Goal: Entertainment & Leisure: Consume media (video, audio)

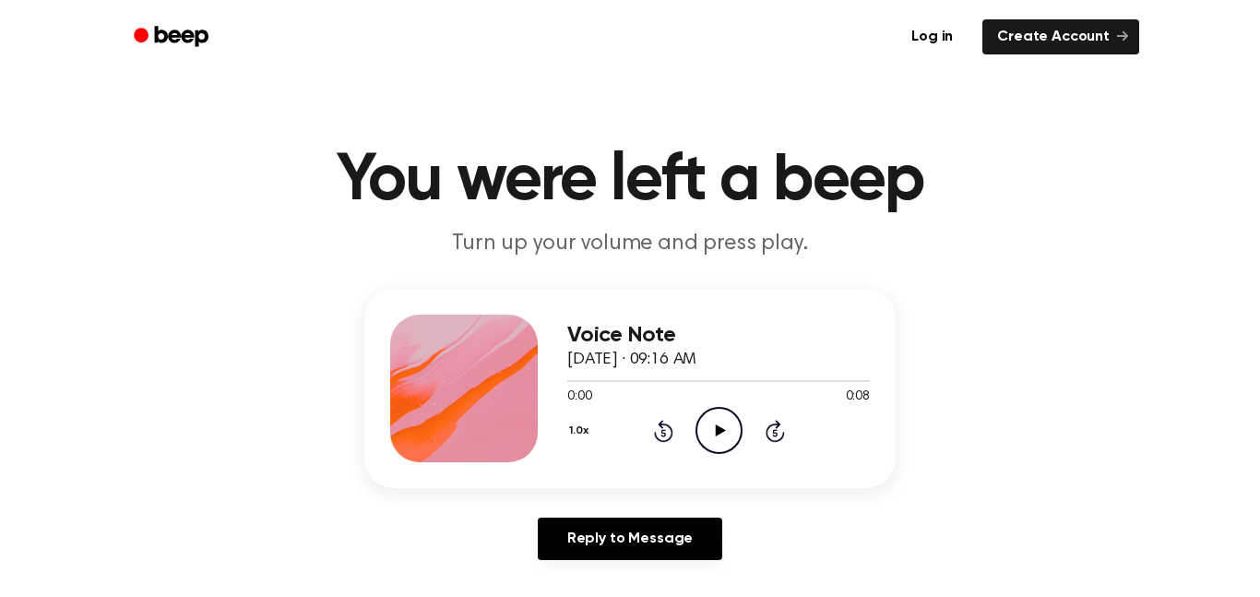
click at [734, 437] on icon "Play Audio" at bounding box center [718, 430] width 47 height 47
click at [708, 425] on icon "Play Audio" at bounding box center [718, 430] width 47 height 47
click at [725, 414] on icon "Play Audio" at bounding box center [718, 430] width 47 height 47
click at [718, 433] on icon at bounding box center [720, 430] width 10 height 12
click at [711, 428] on icon "Play Audio" at bounding box center [718, 430] width 47 height 47
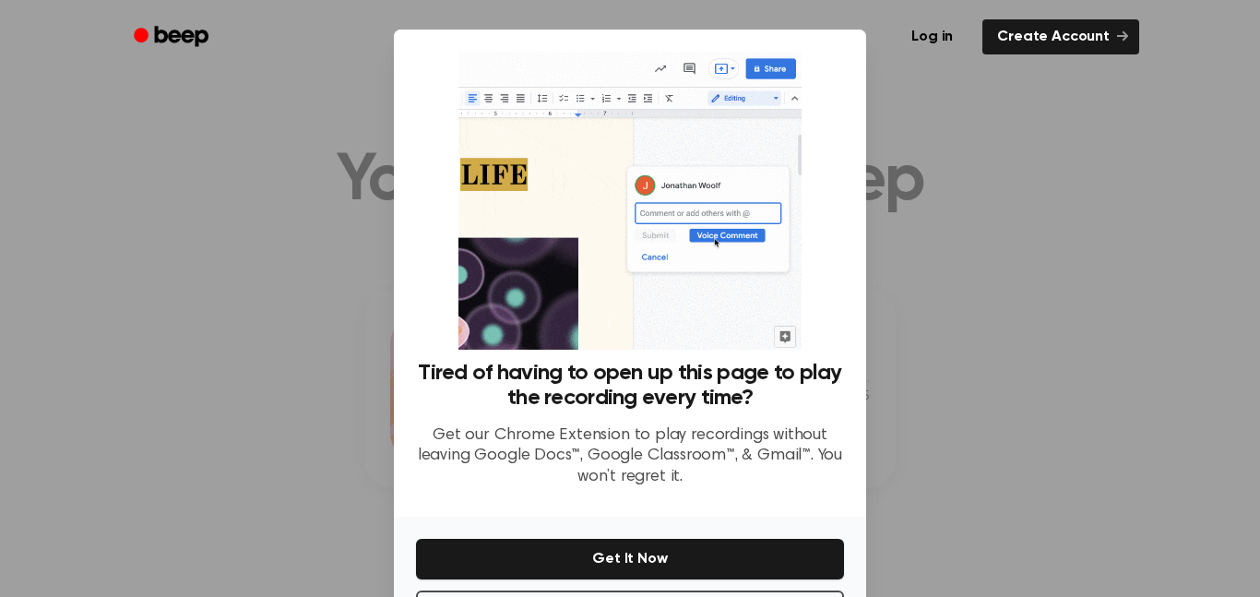
click at [1183, 470] on div at bounding box center [630, 298] width 1260 height 597
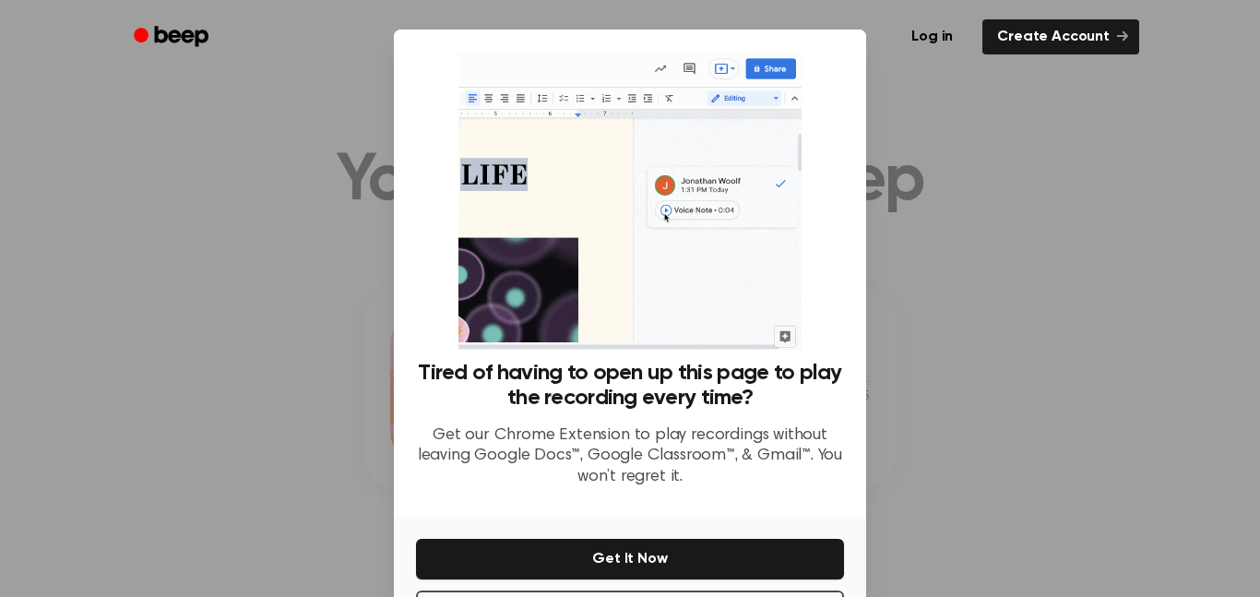
click at [921, 423] on div at bounding box center [630, 298] width 1260 height 597
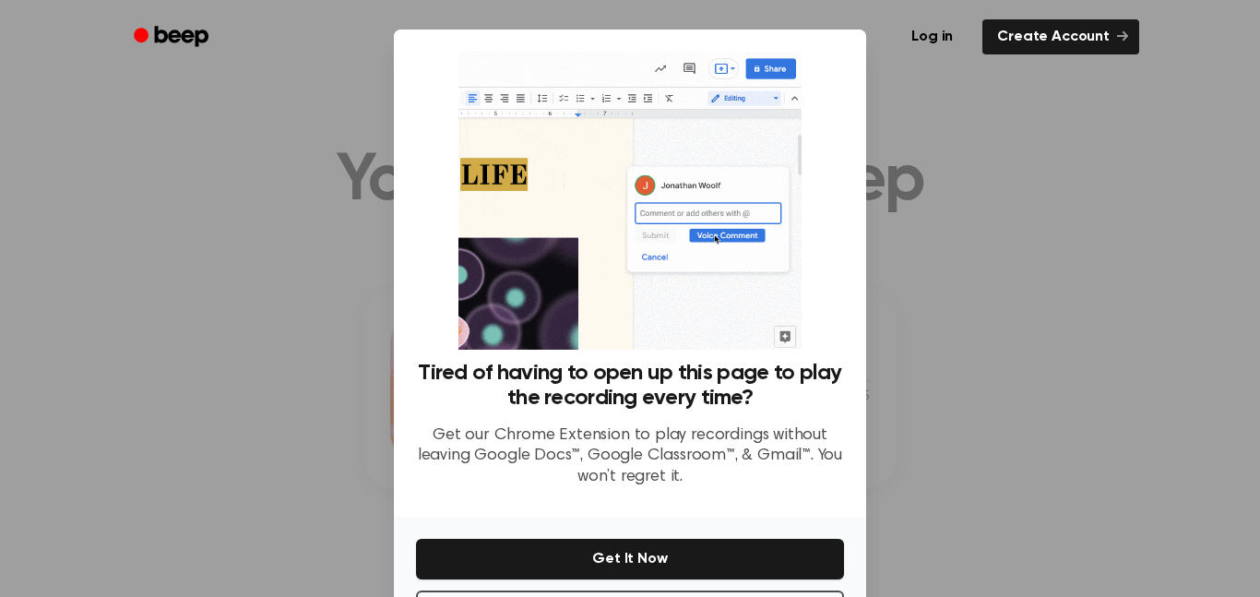
click at [628, 167] on img at bounding box center [629, 201] width 342 height 298
click at [327, 370] on div at bounding box center [630, 298] width 1260 height 597
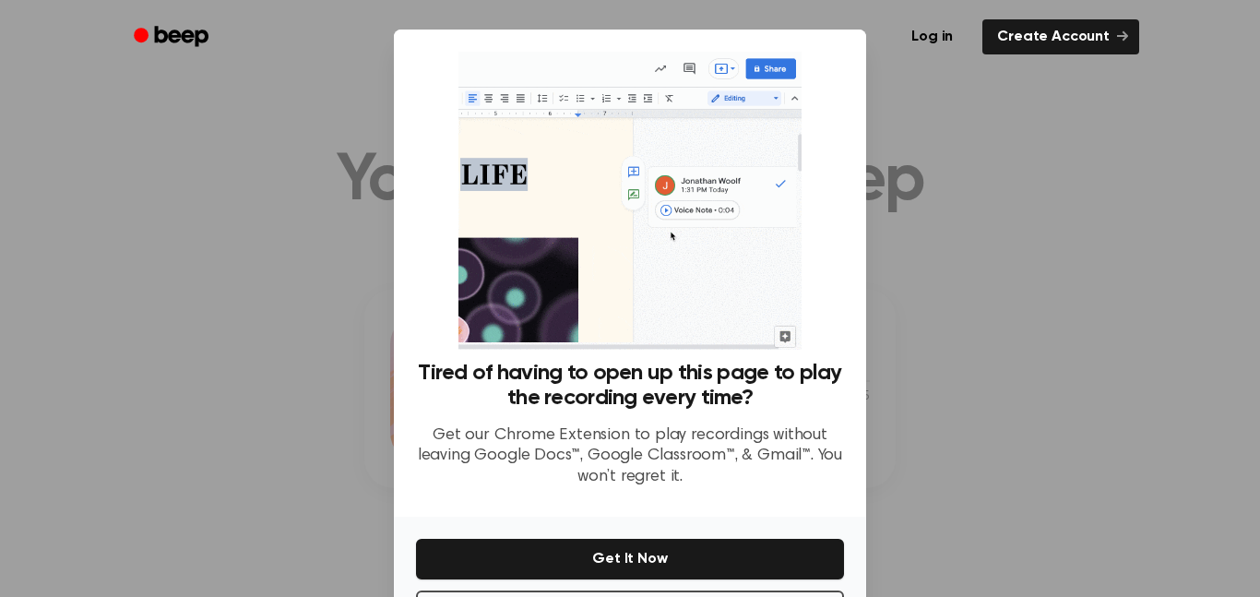
scroll to position [75, 0]
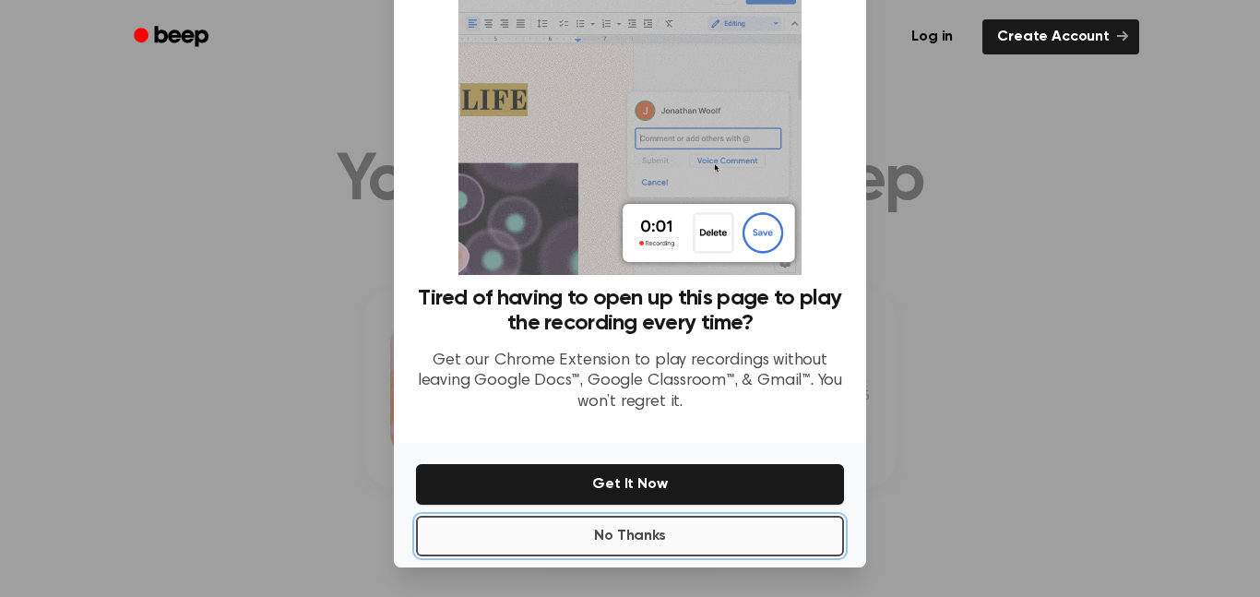
click at [547, 536] on button "No Thanks" at bounding box center [630, 536] width 428 height 41
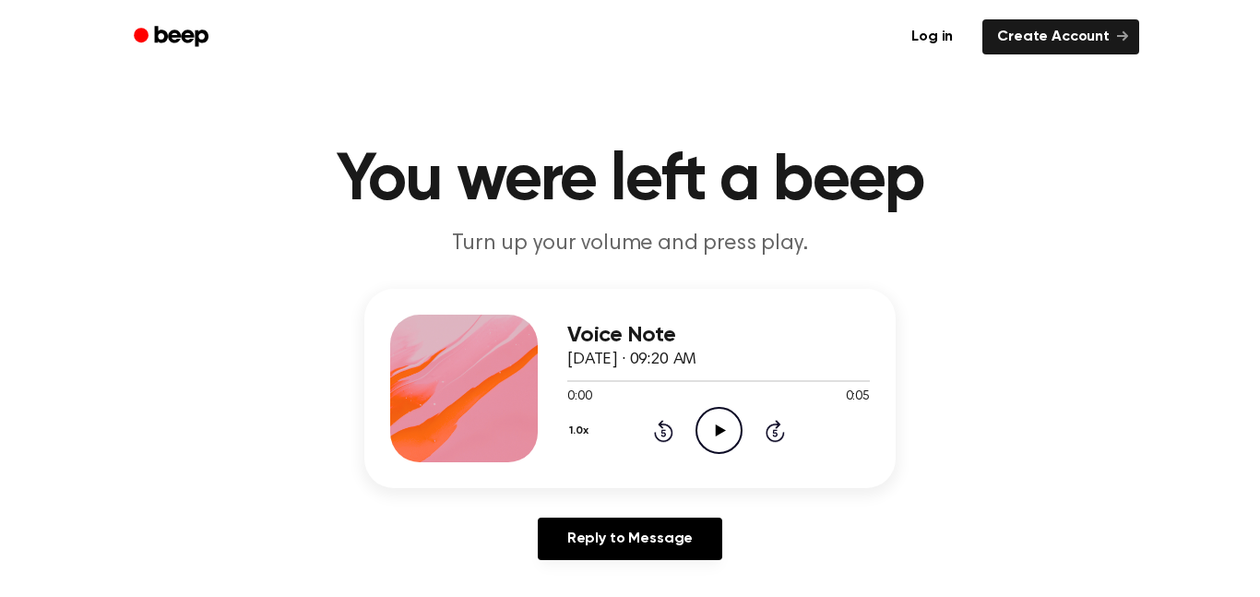
click at [727, 426] on icon "Play Audio" at bounding box center [718, 430] width 47 height 47
click at [711, 437] on icon "Play Audio" at bounding box center [718, 430] width 47 height 47
click at [702, 438] on icon "Play Audio" at bounding box center [718, 430] width 47 height 47
click at [719, 433] on icon at bounding box center [720, 430] width 10 height 12
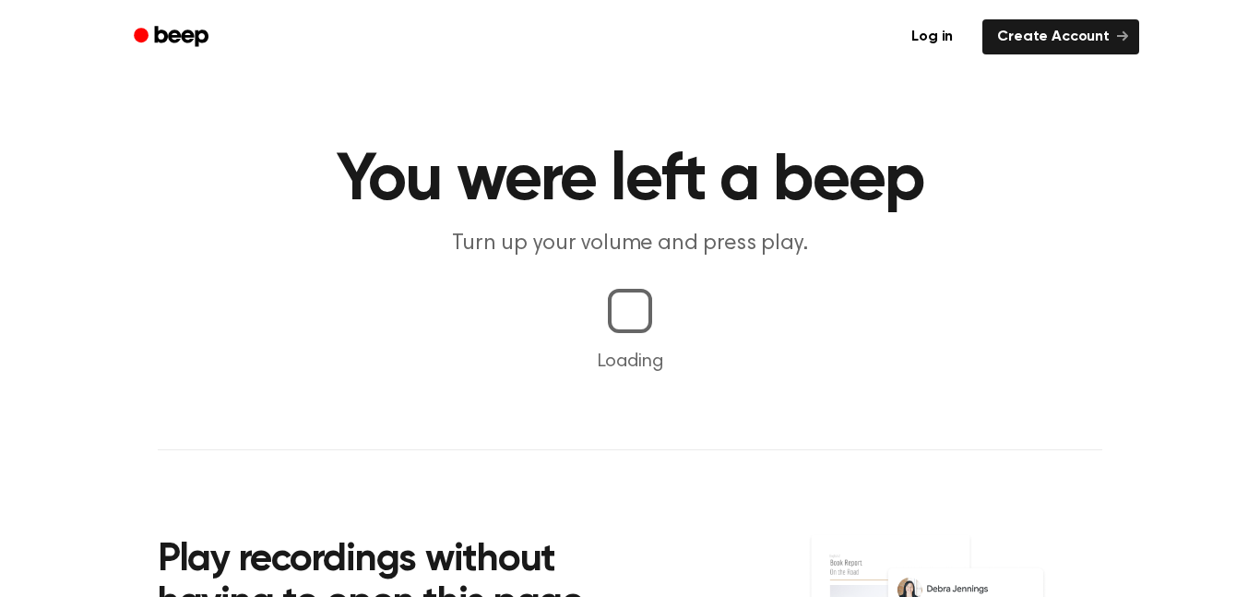
click at [382, 160] on h1 "You were left a beep" at bounding box center [630, 181] width 944 height 66
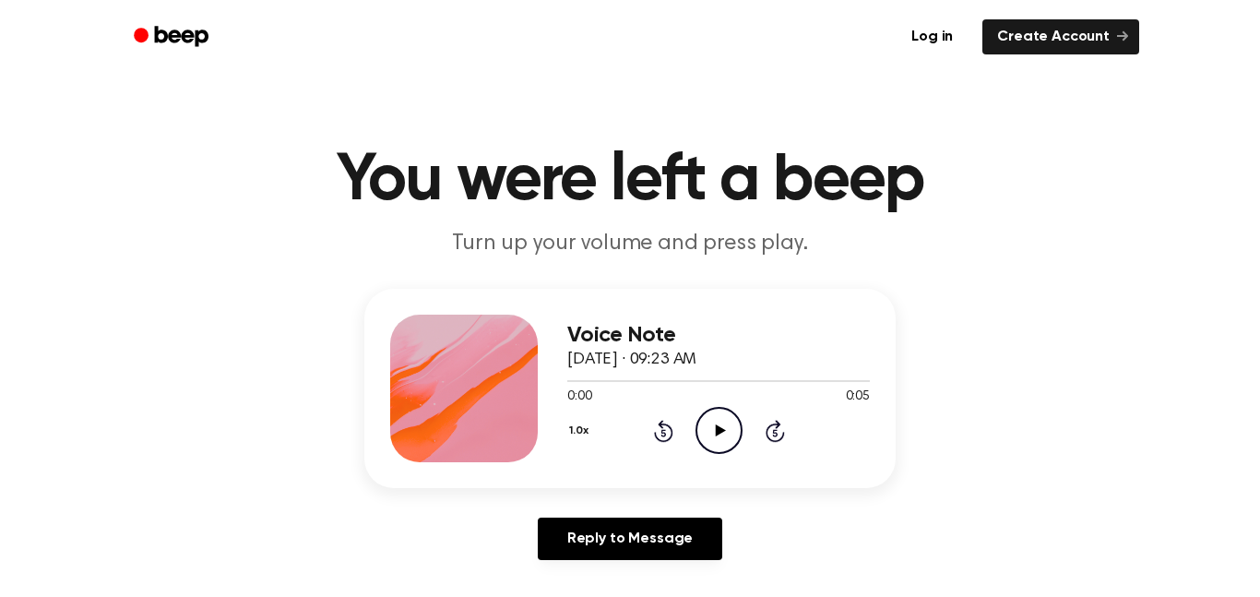
click at [729, 426] on icon "Play Audio" at bounding box center [718, 430] width 47 height 47
click at [718, 430] on icon at bounding box center [720, 430] width 10 height 12
